Goal: Task Accomplishment & Management: Manage account settings

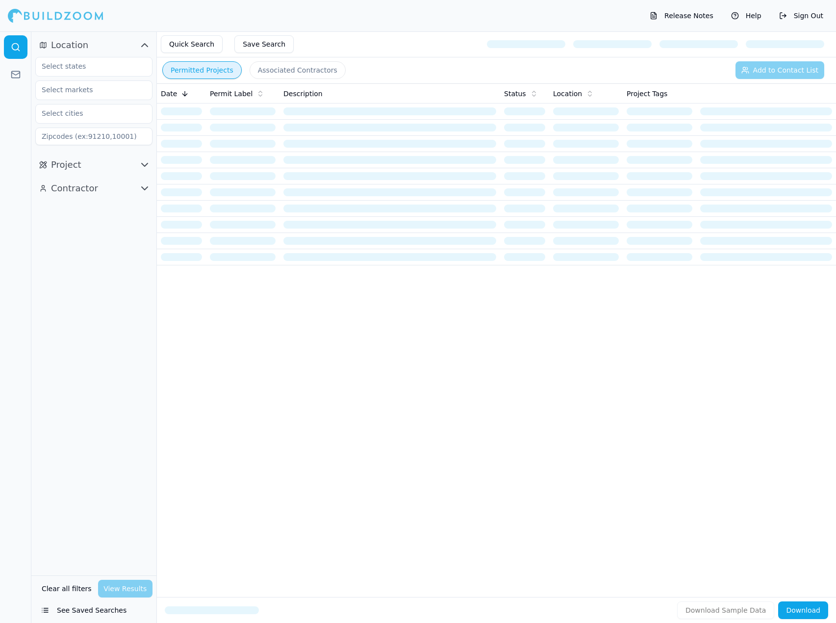
click at [738, 10] on button "Help" at bounding box center [746, 16] width 40 height 16
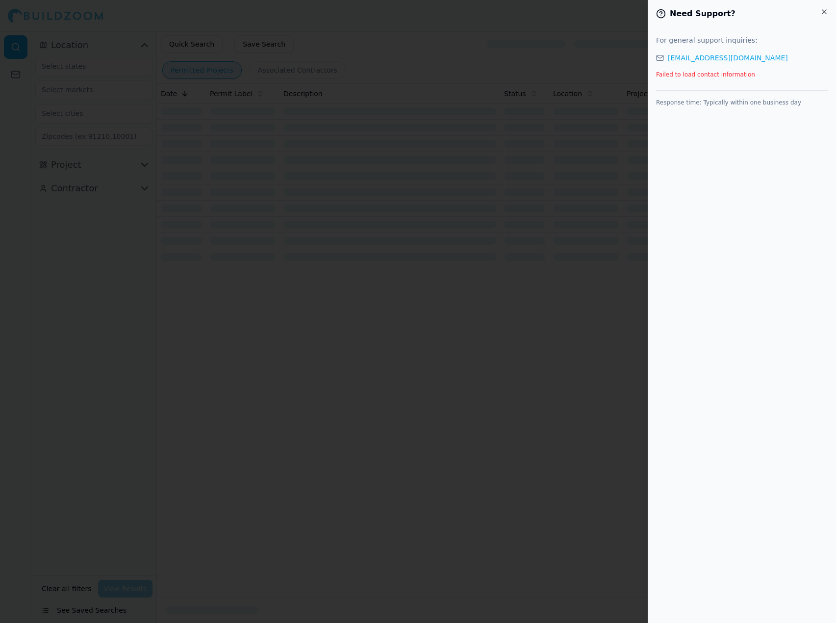
click at [609, 261] on div at bounding box center [418, 311] width 836 height 623
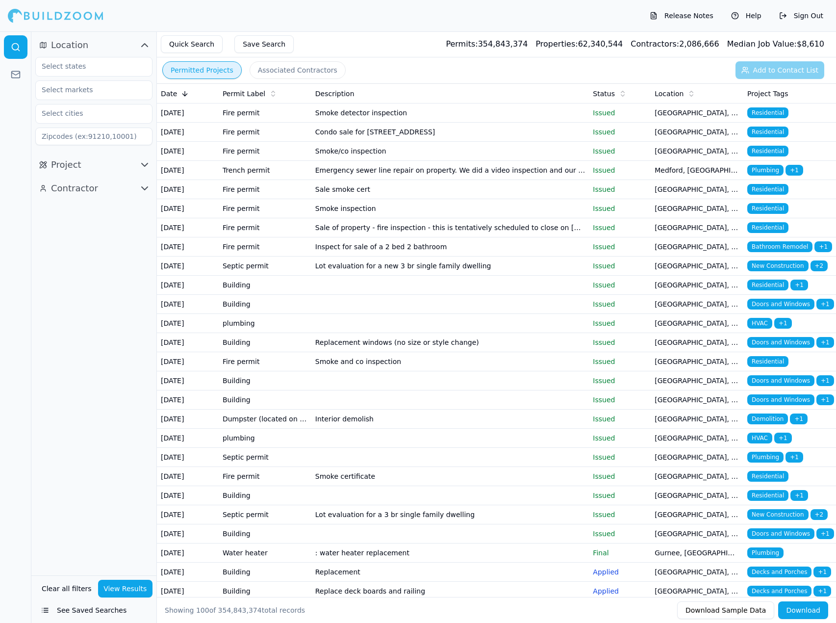
click at [382, 22] on div "Release Notes Help Sign Out" at bounding box center [418, 15] width 836 height 31
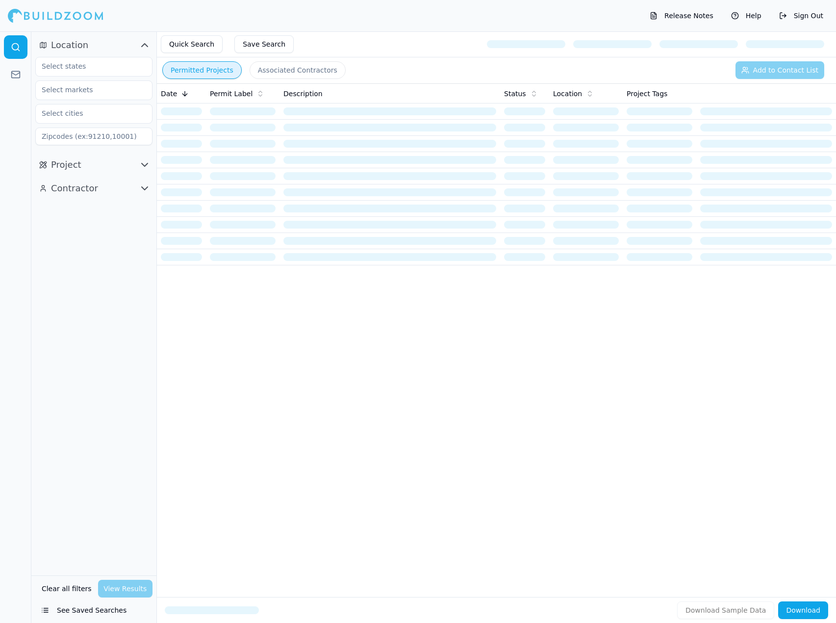
click at [759, 4] on div "Release Notes Help Sign Out" at bounding box center [418, 15] width 836 height 31
click at [757, 13] on button "Help" at bounding box center [746, 16] width 40 height 16
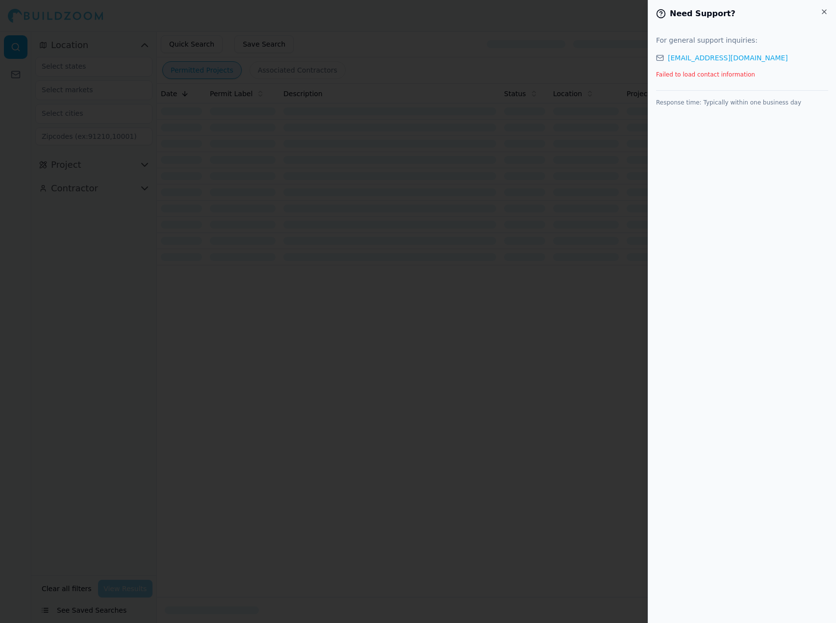
click at [488, 363] on div at bounding box center [418, 311] width 836 height 623
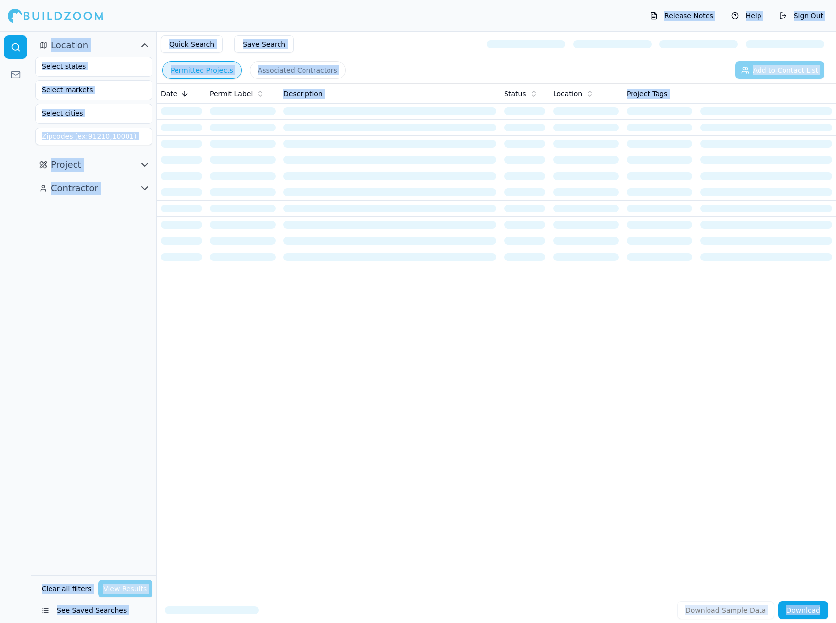
click at [414, 14] on div "Release Notes Help Sign Out" at bounding box center [418, 15] width 836 height 31
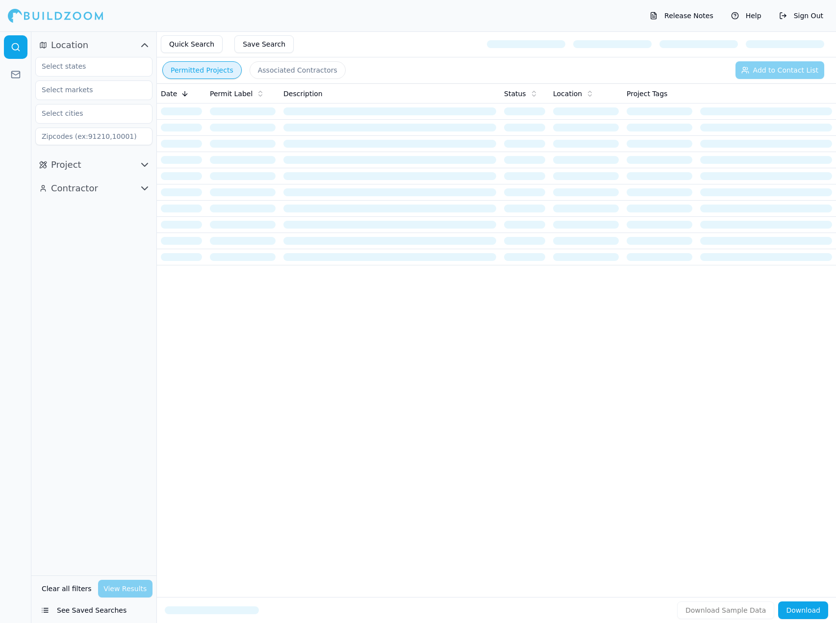
click at [233, 372] on div "Date Permit Label Description Status Location Project Tags" at bounding box center [496, 324] width 679 height 482
click at [760, 10] on button "Help" at bounding box center [746, 16] width 40 height 16
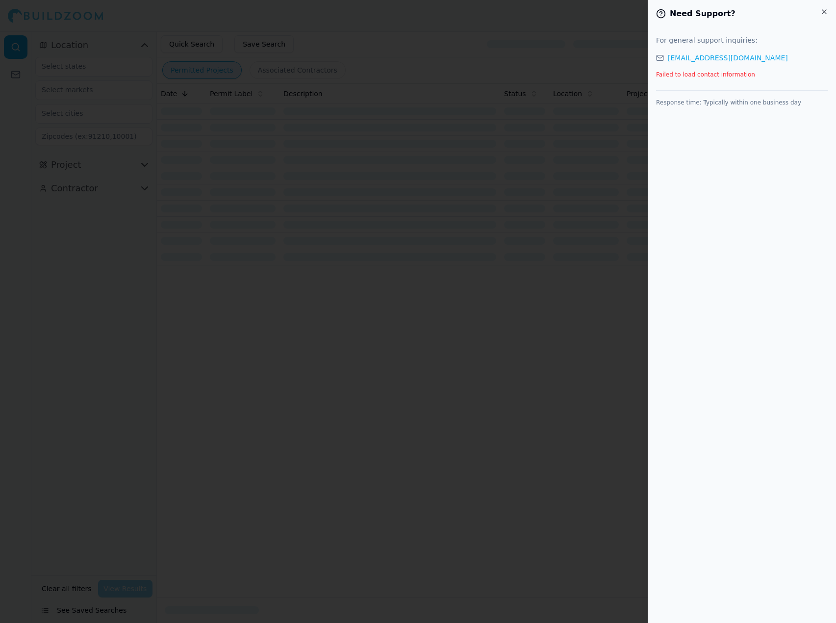
drag, startPoint x: 476, startPoint y: 381, endPoint x: 624, endPoint y: 106, distance: 312.6
click at [480, 373] on div at bounding box center [418, 311] width 836 height 623
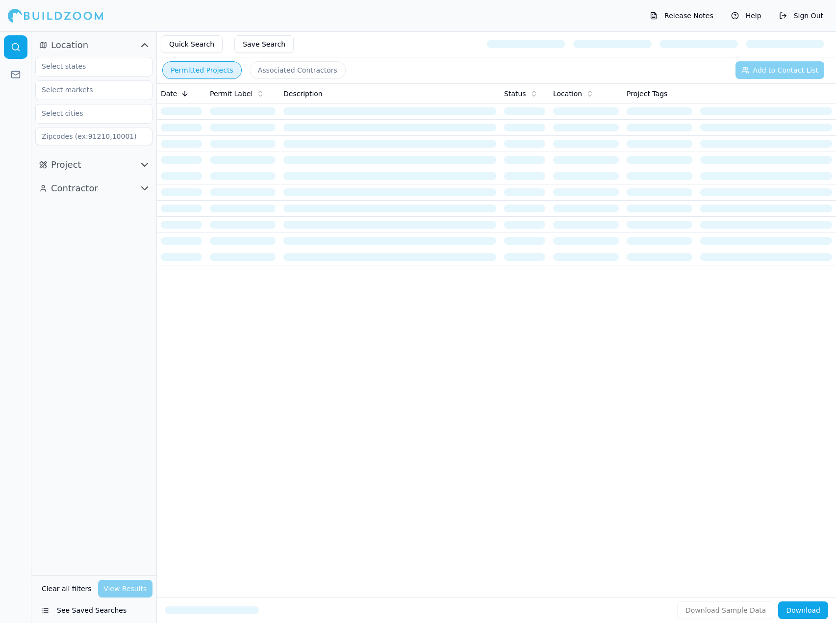
click at [802, 10] on button "Sign Out" at bounding box center [801, 16] width 54 height 16
click at [518, 440] on div "Date Permit Label Description Status Location Project Tags" at bounding box center [496, 324] width 679 height 482
click at [739, 16] on button "Help" at bounding box center [746, 16] width 40 height 16
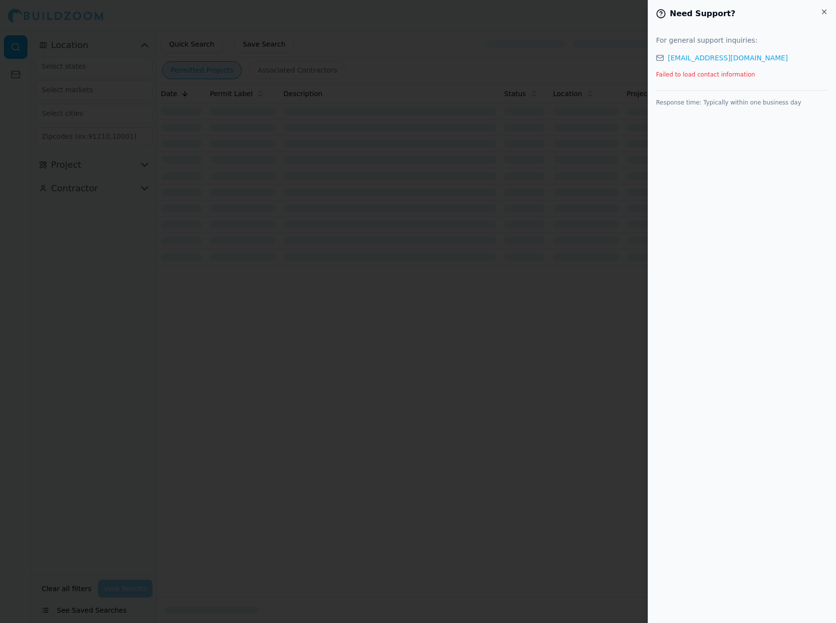
click at [487, 455] on div at bounding box center [418, 311] width 836 height 623
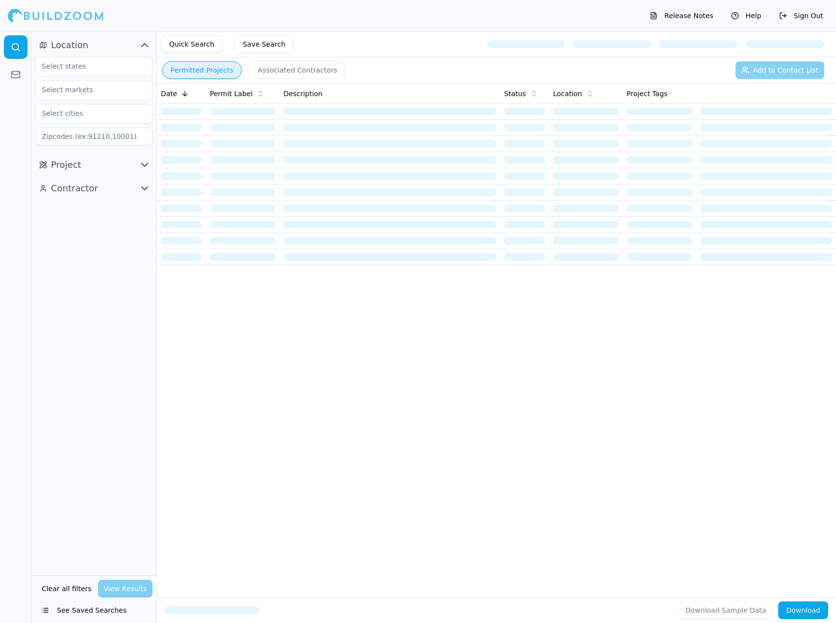
click at [340, 409] on div "Date Permit Label Description Status Location Project Tags" at bounding box center [496, 324] width 679 height 482
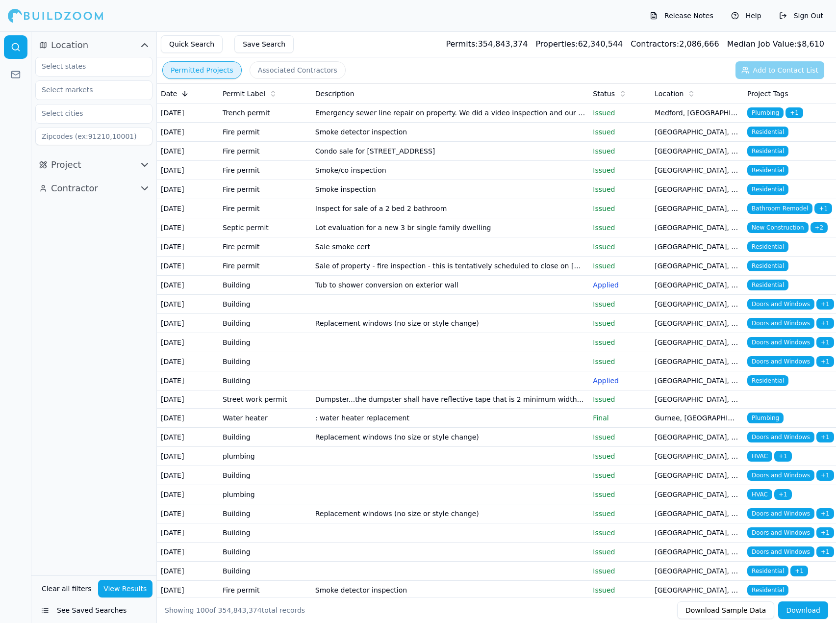
click at [751, 17] on button "Help" at bounding box center [746, 16] width 40 height 16
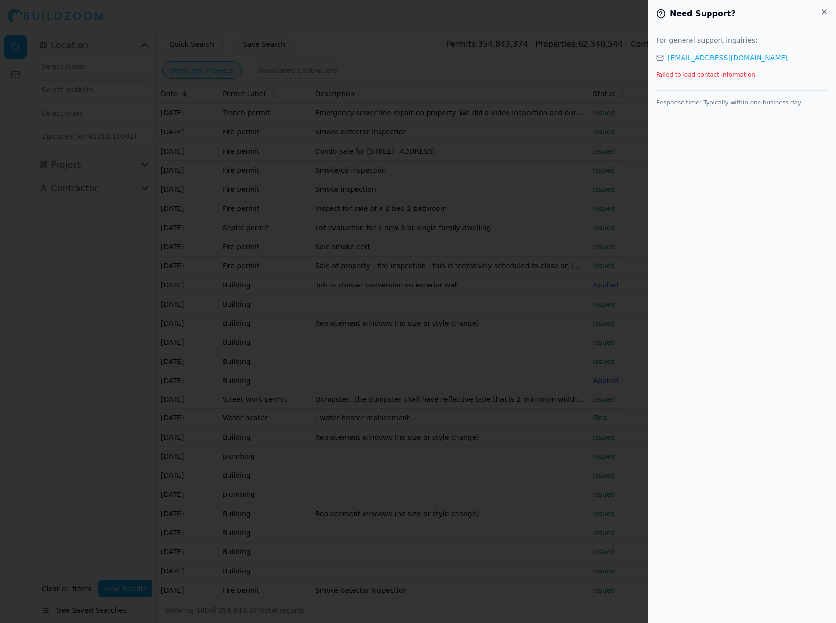
click at [209, 207] on div at bounding box center [418, 311] width 836 height 623
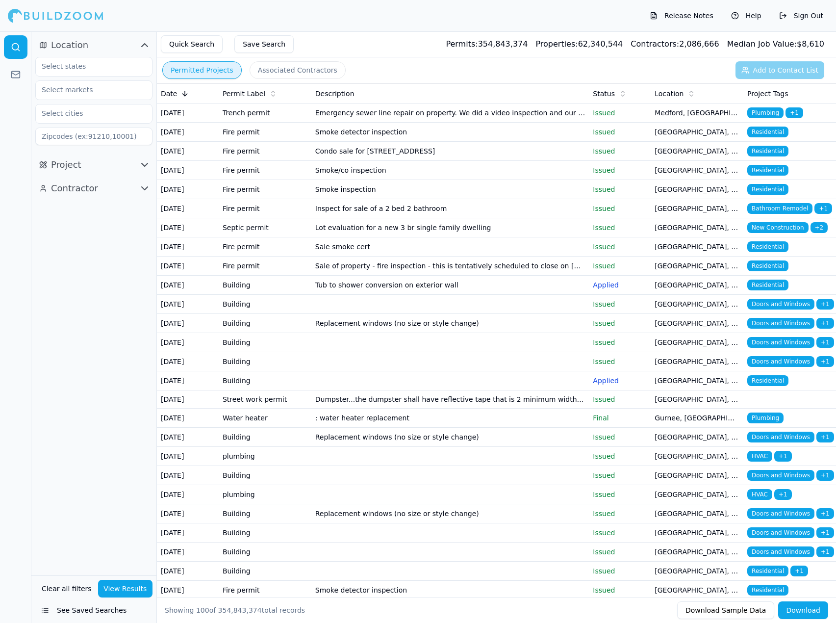
click at [810, 15] on button "Sign Out" at bounding box center [801, 16] width 54 height 16
